Goal: Transaction & Acquisition: Purchase product/service

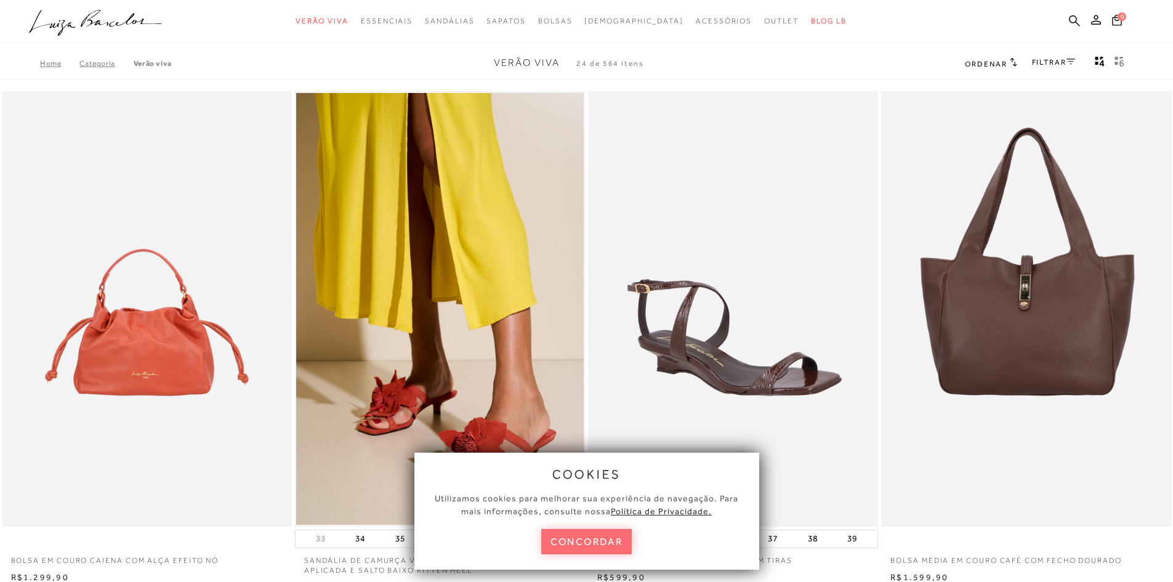
click at [587, 543] on button "concordar" at bounding box center [586, 541] width 91 height 25
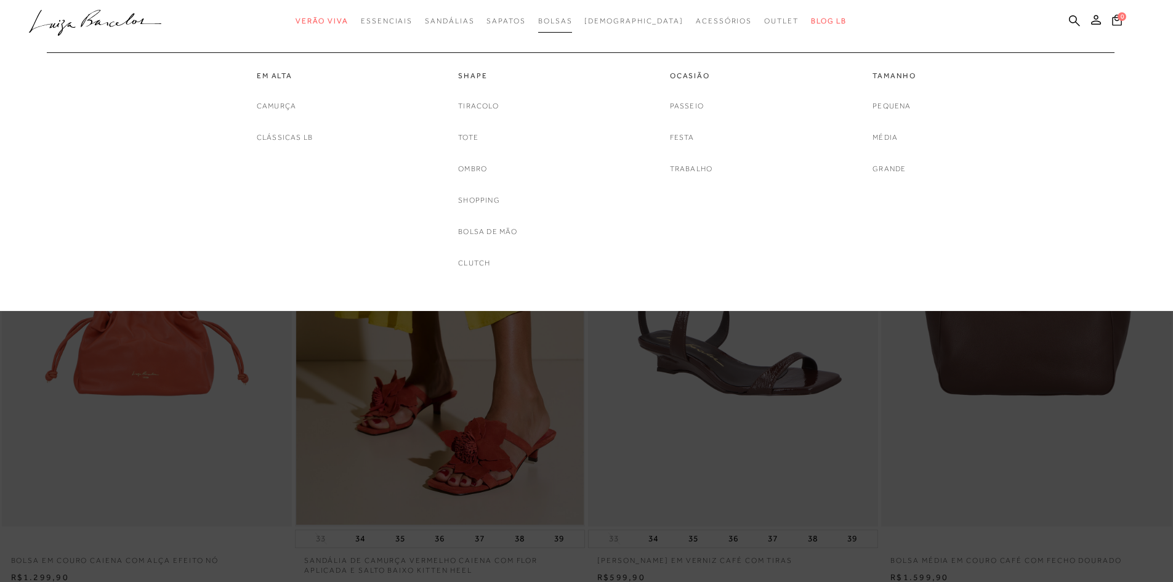
click at [573, 15] on link "Bolsas" at bounding box center [555, 21] width 34 height 23
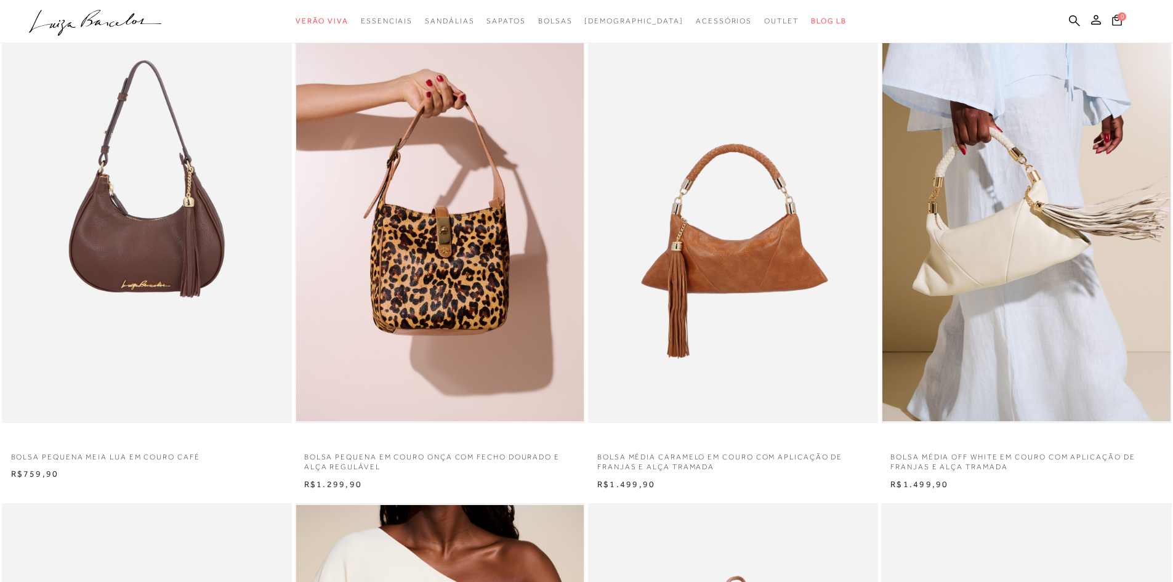
scroll to position [800, 0]
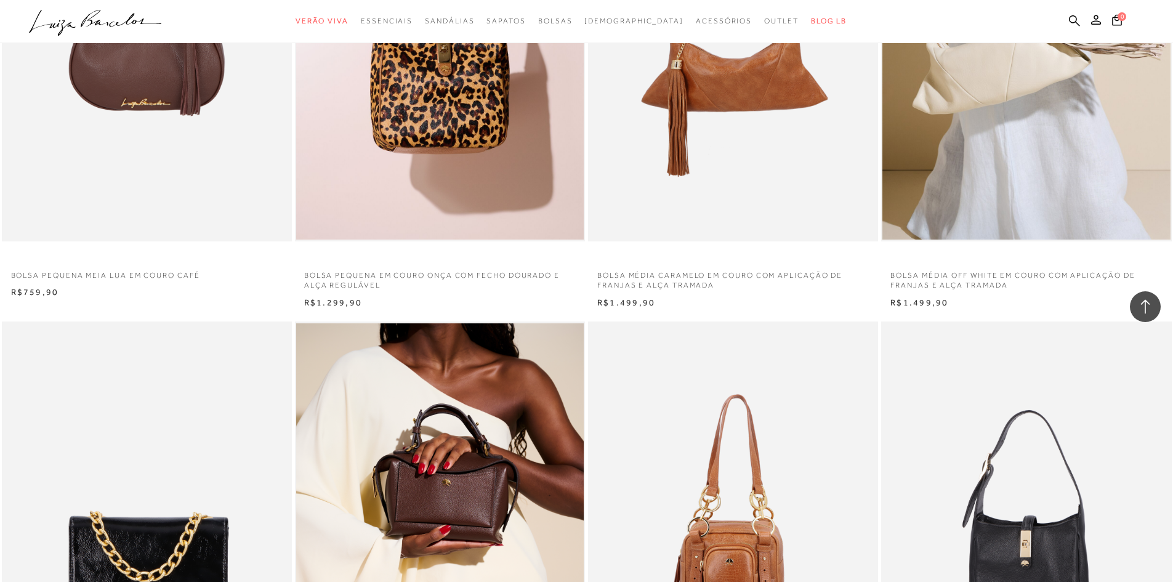
click at [748, 129] on img at bounding box center [733, 23] width 289 height 435
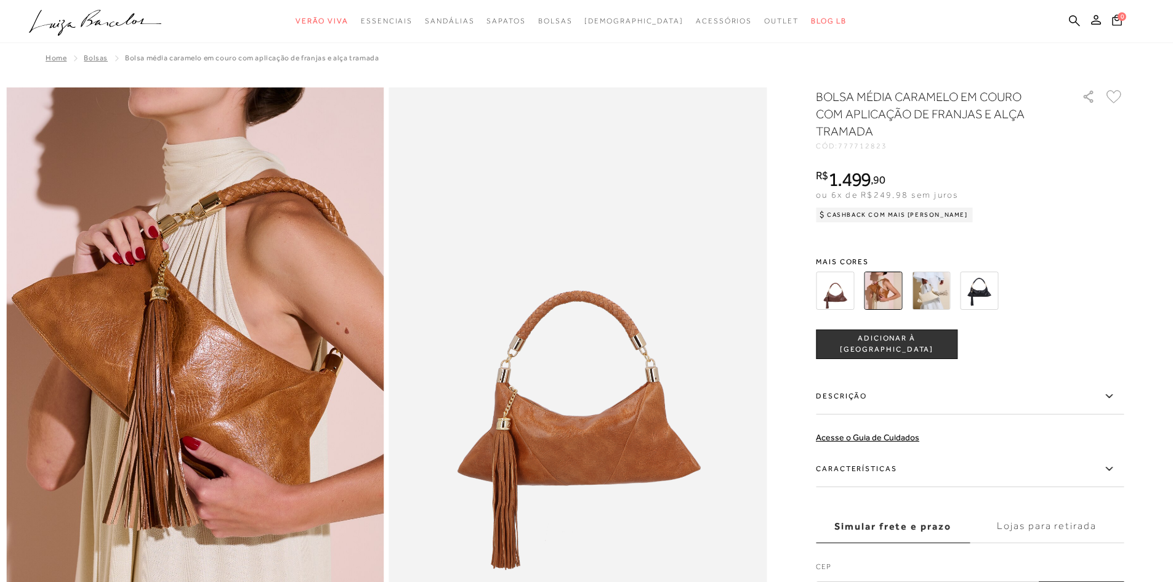
click at [940, 292] on img at bounding box center [931, 291] width 38 height 38
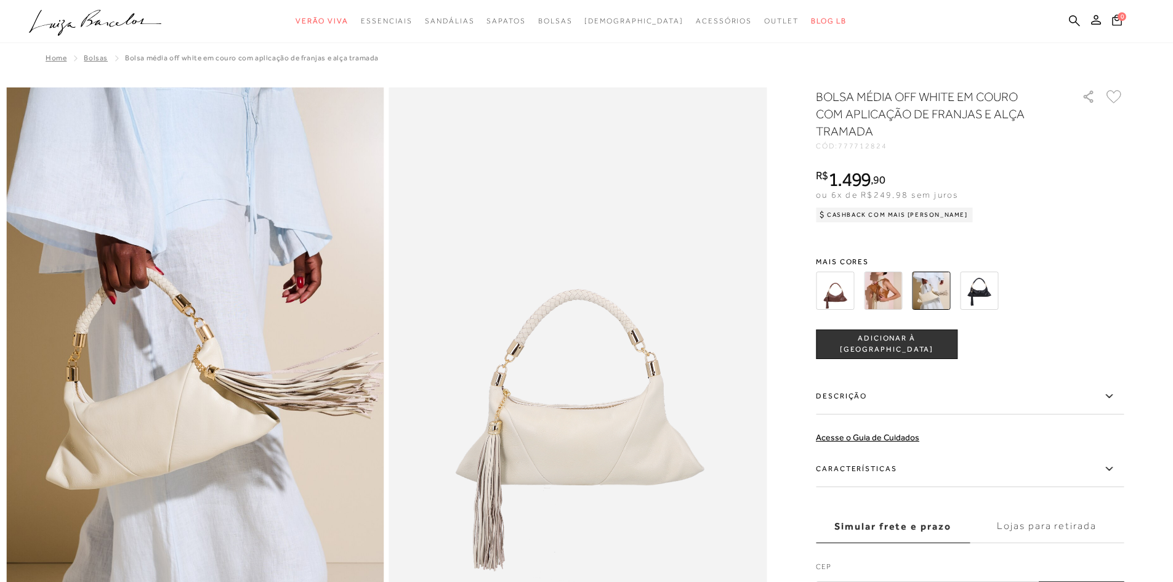
click at [886, 289] on img at bounding box center [883, 291] width 38 height 38
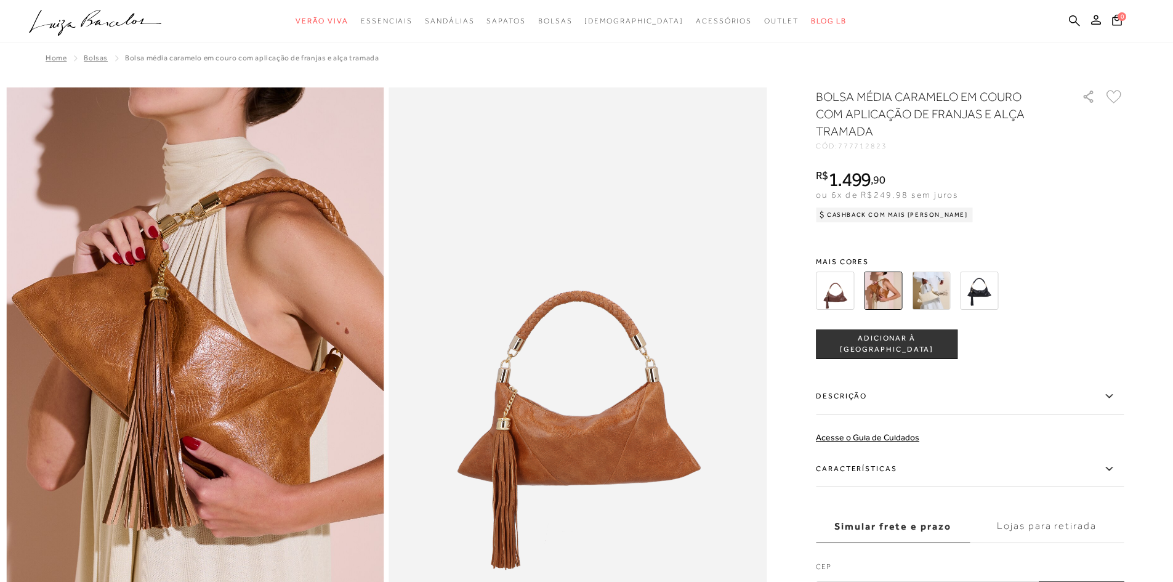
click at [992, 291] on img at bounding box center [979, 291] width 38 height 38
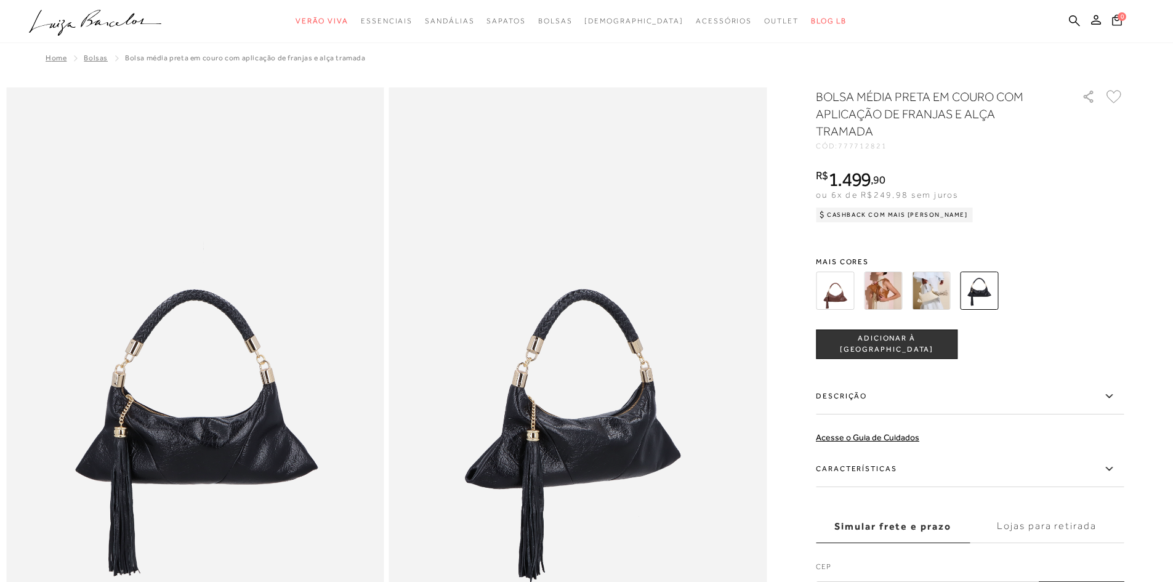
click at [831, 291] on img at bounding box center [835, 291] width 38 height 38
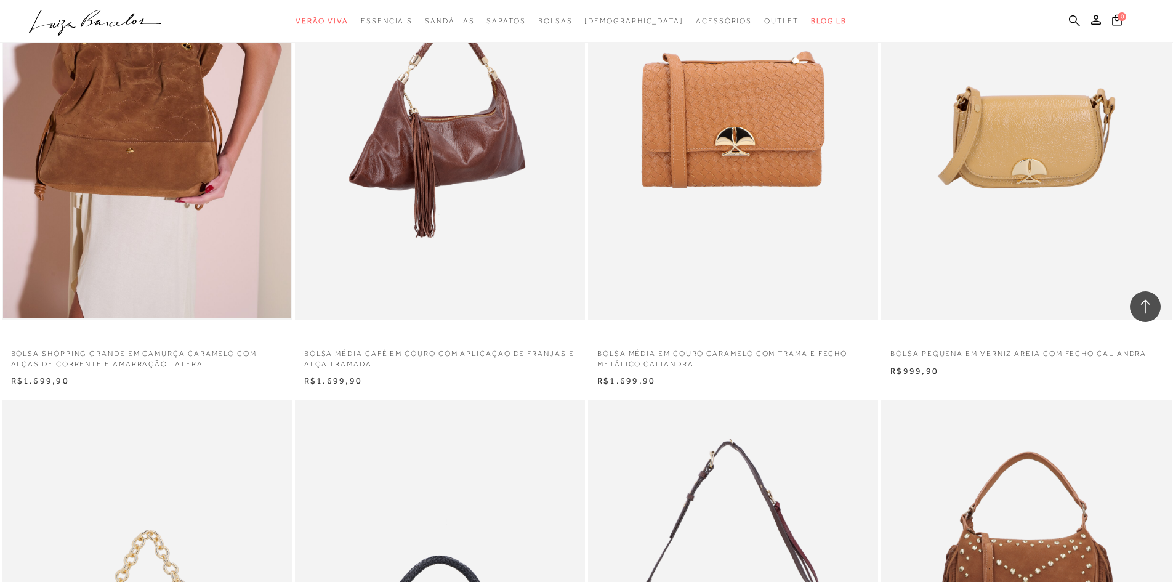
scroll to position [1786, 0]
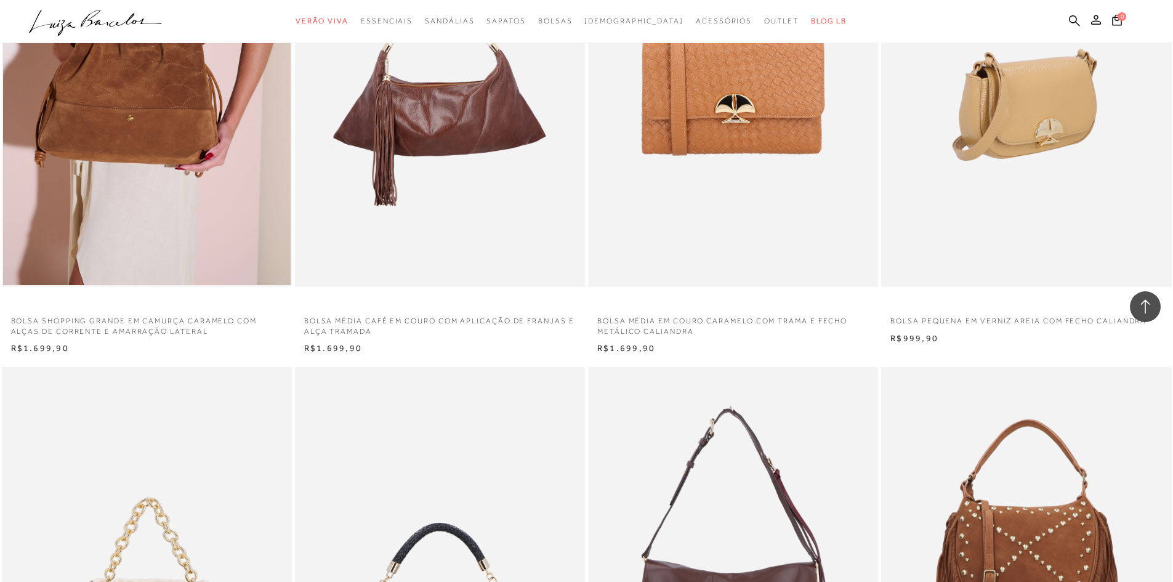
click at [1064, 123] on img at bounding box center [1026, 69] width 289 height 435
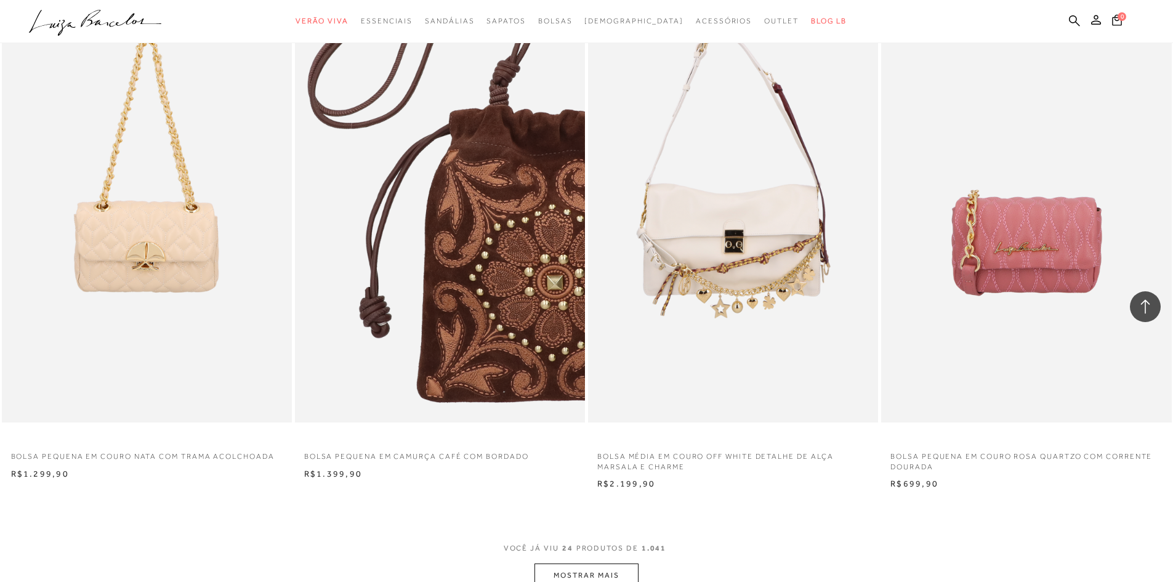
scroll to position [2832, 0]
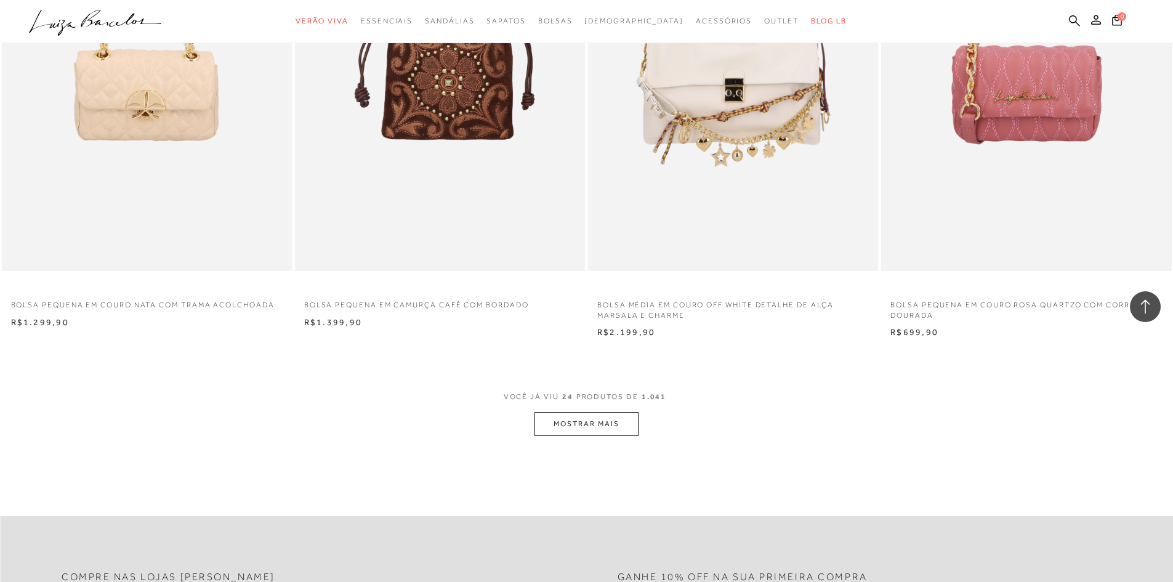
click at [566, 422] on button "MOSTRAR MAIS" at bounding box center [585, 424] width 103 height 24
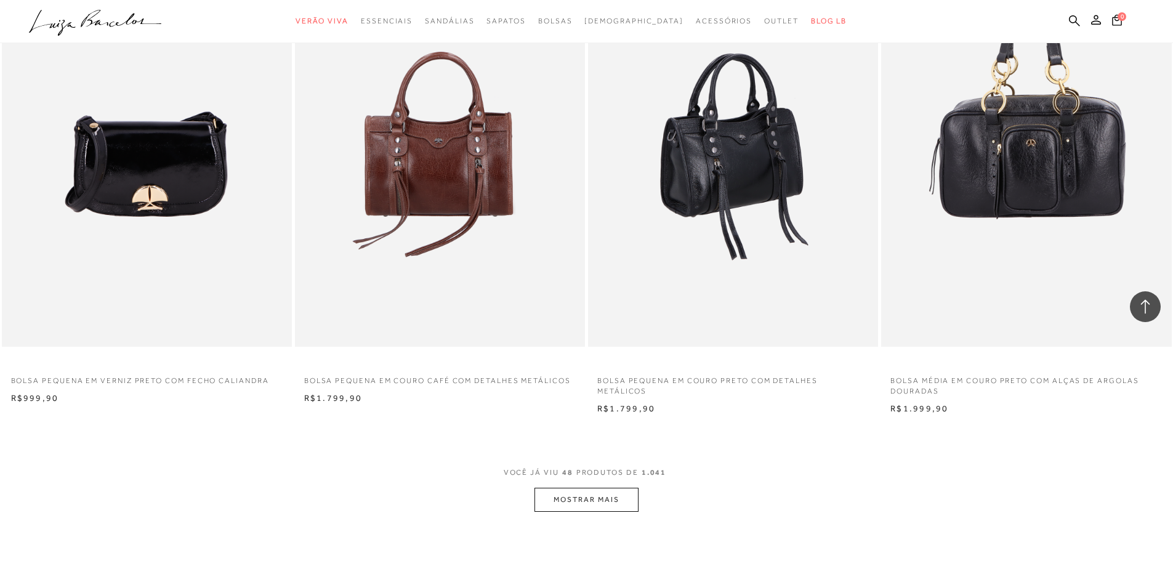
scroll to position [5911, 0]
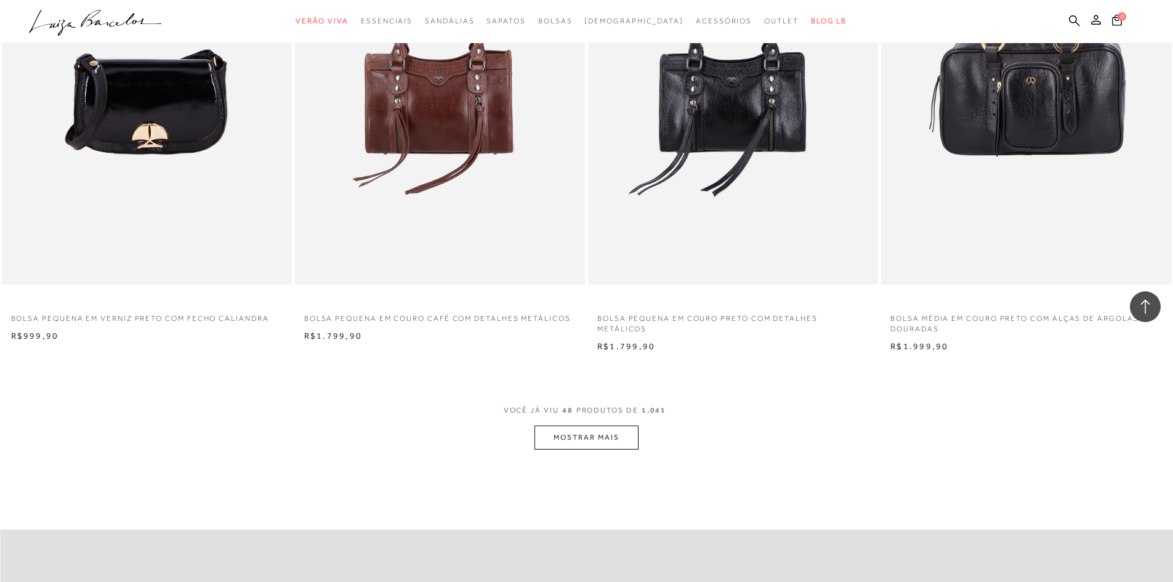
click at [576, 435] on button "MOSTRAR MAIS" at bounding box center [585, 437] width 103 height 24
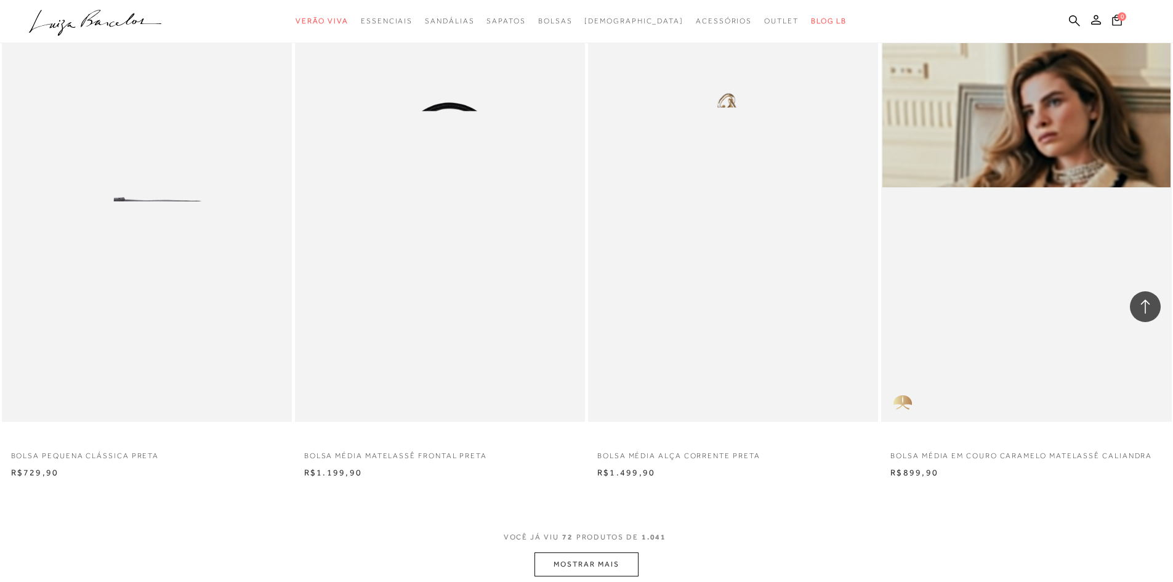
scroll to position [9113, 0]
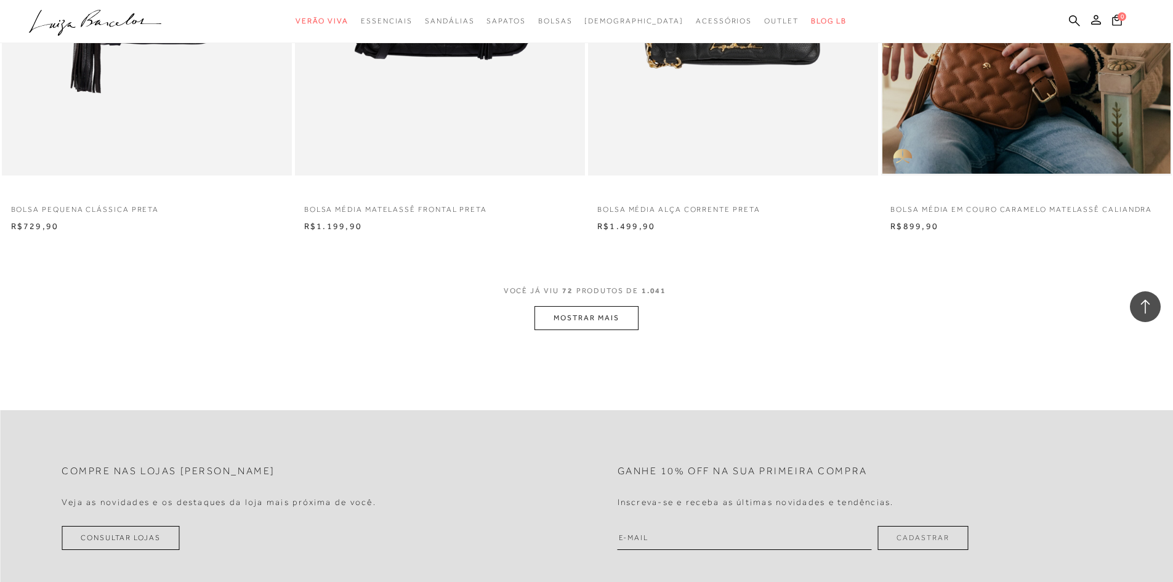
click at [628, 314] on button "MOSTRAR MAIS" at bounding box center [585, 318] width 103 height 24
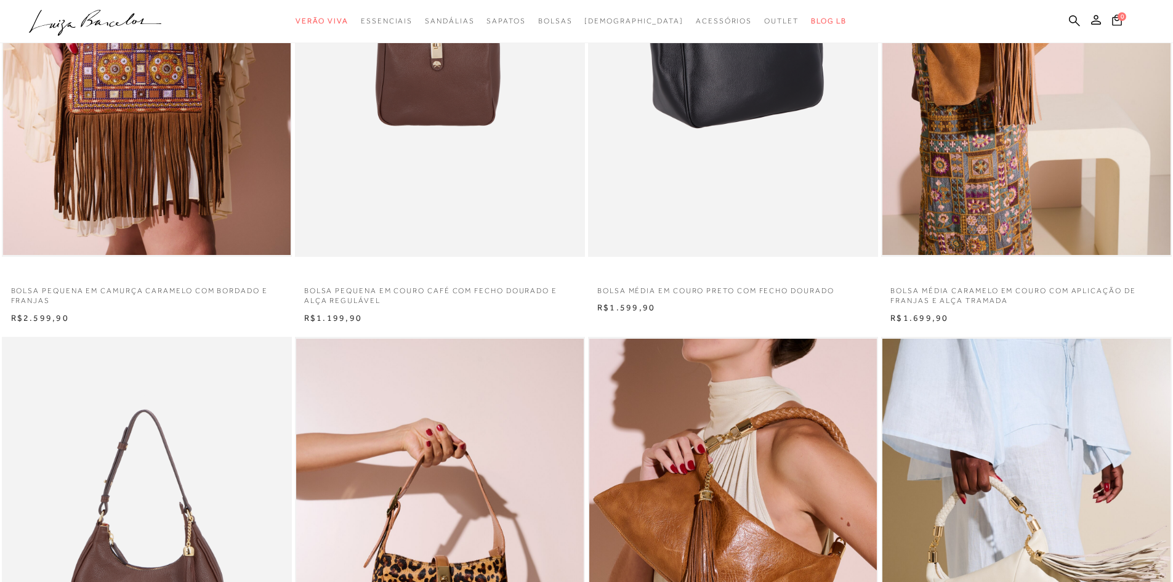
scroll to position [123, 0]
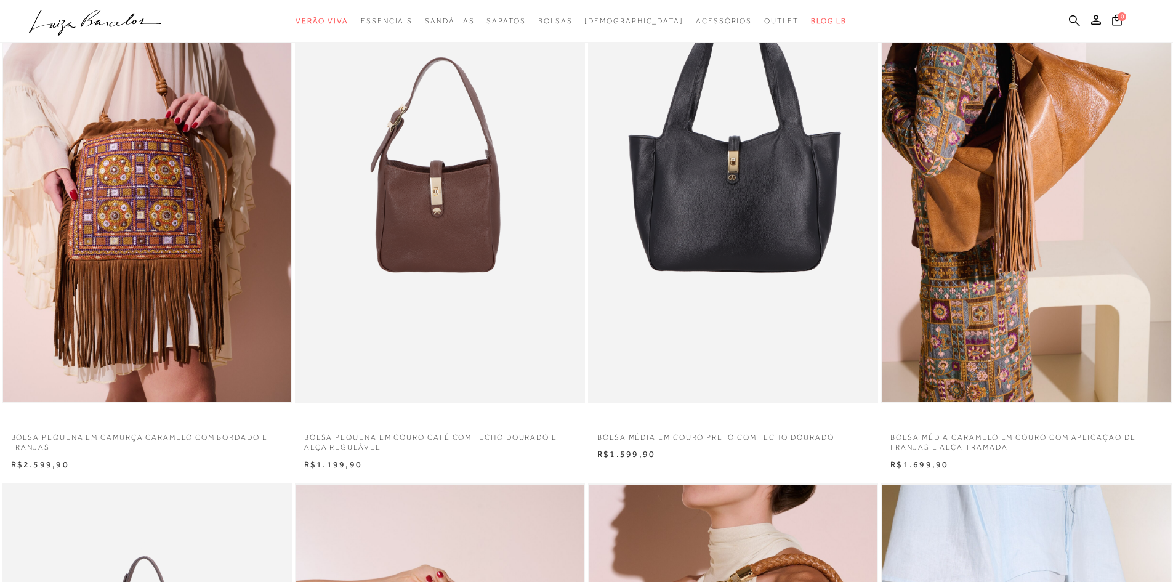
click at [1068, 20] on ul ".a{fill-rule:evenodd;} Verão Viva Em alta Favoritos das Influenciadoras Apostas…" at bounding box center [577, 21] width 1097 height 23
click at [1073, 20] on icon at bounding box center [1074, 21] width 11 height 12
drag, startPoint x: 1074, startPoint y: 17, endPoint x: 1039, endPoint y: 17, distance: 34.5
click at [1073, 17] on icon at bounding box center [1074, 21] width 11 height 12
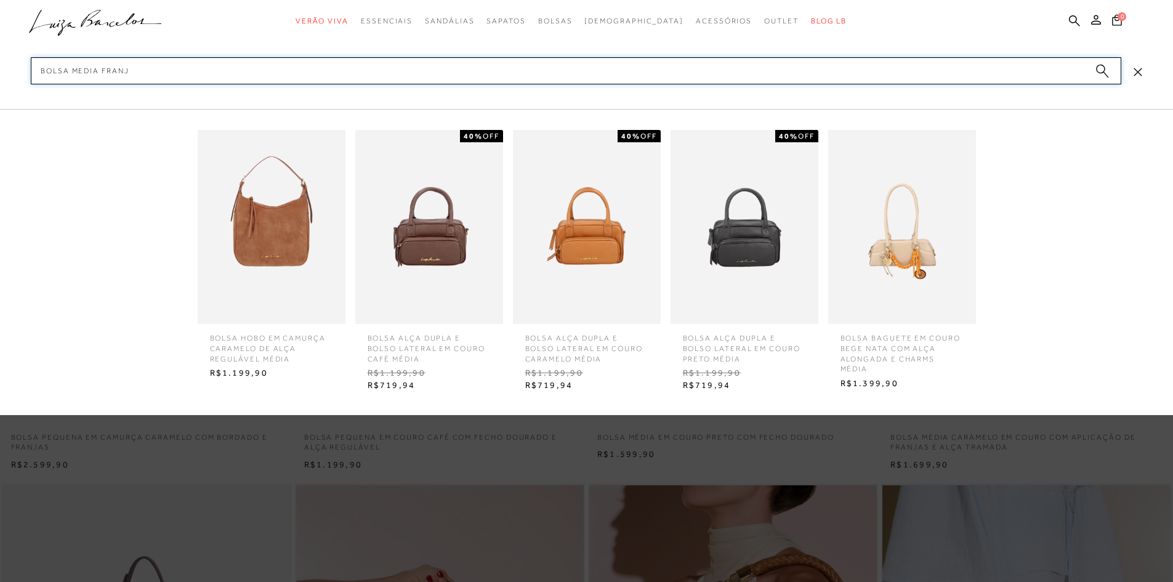
type input "bolsa media franja"
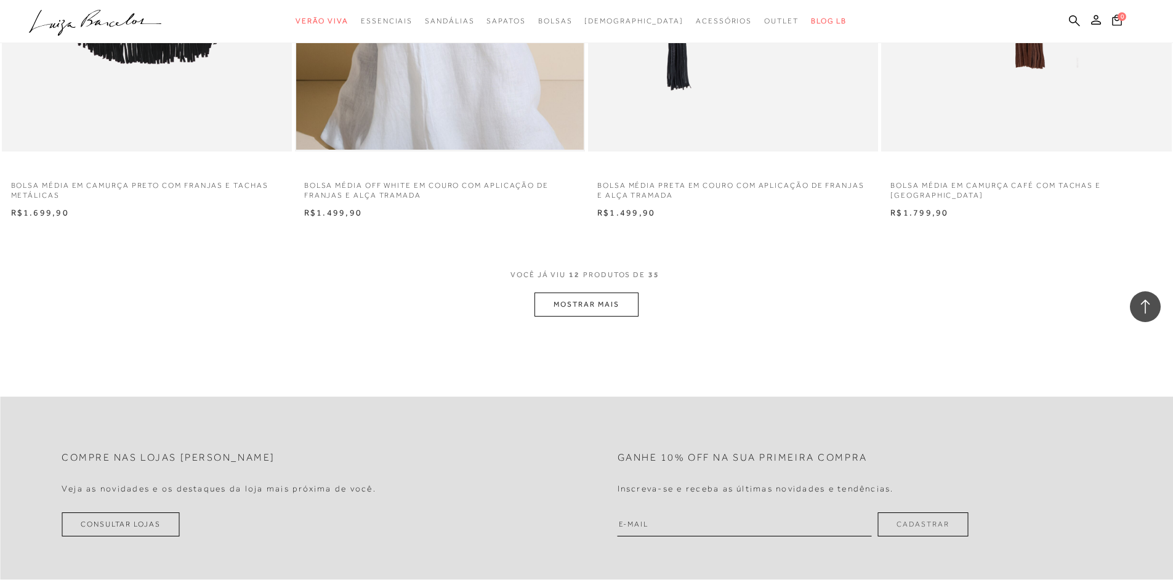
scroll to position [1478, 0]
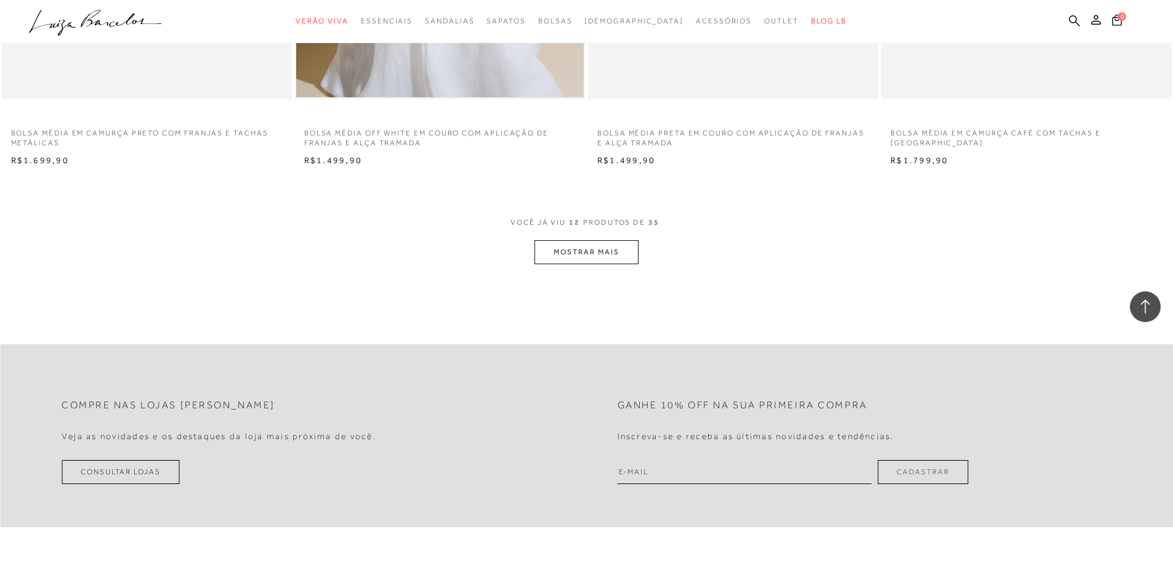
click at [575, 251] on button "MOSTRAR MAIS" at bounding box center [585, 252] width 103 height 24
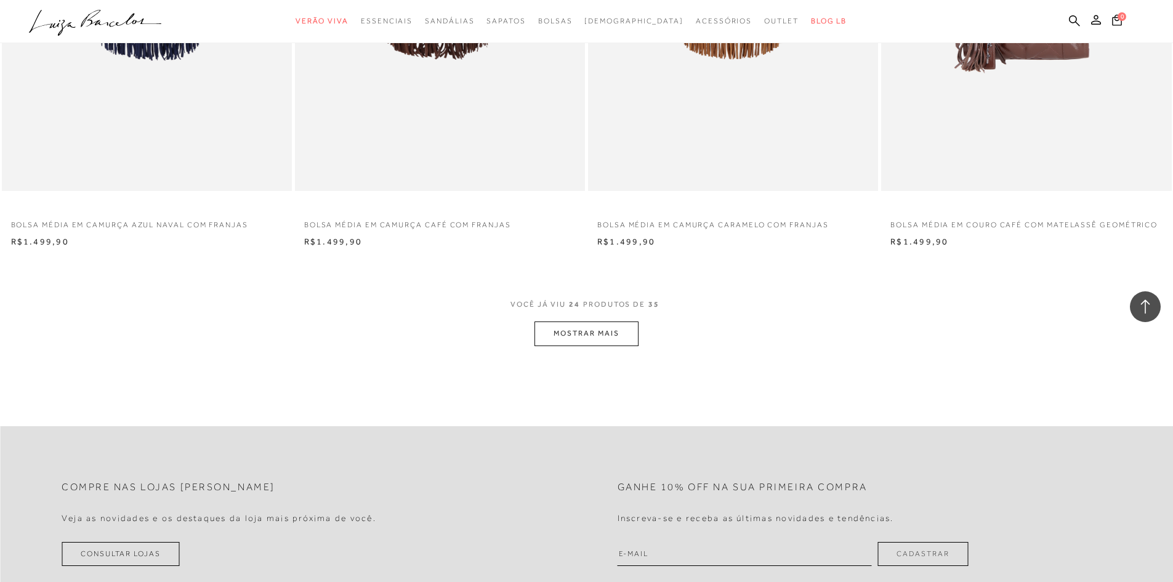
scroll to position [3174, 0]
